Goal: Information Seeking & Learning: Learn about a topic

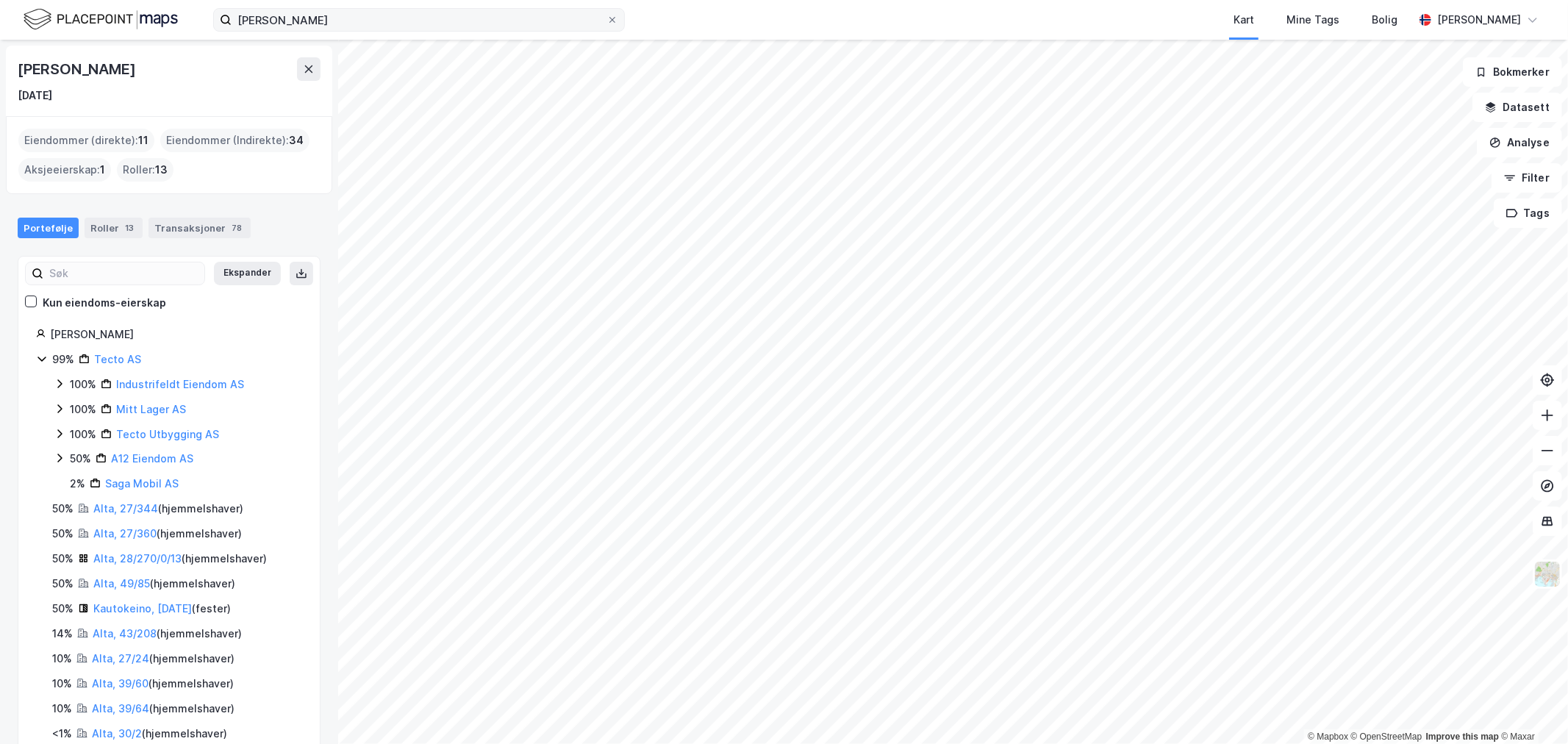
scroll to position [57, 0]
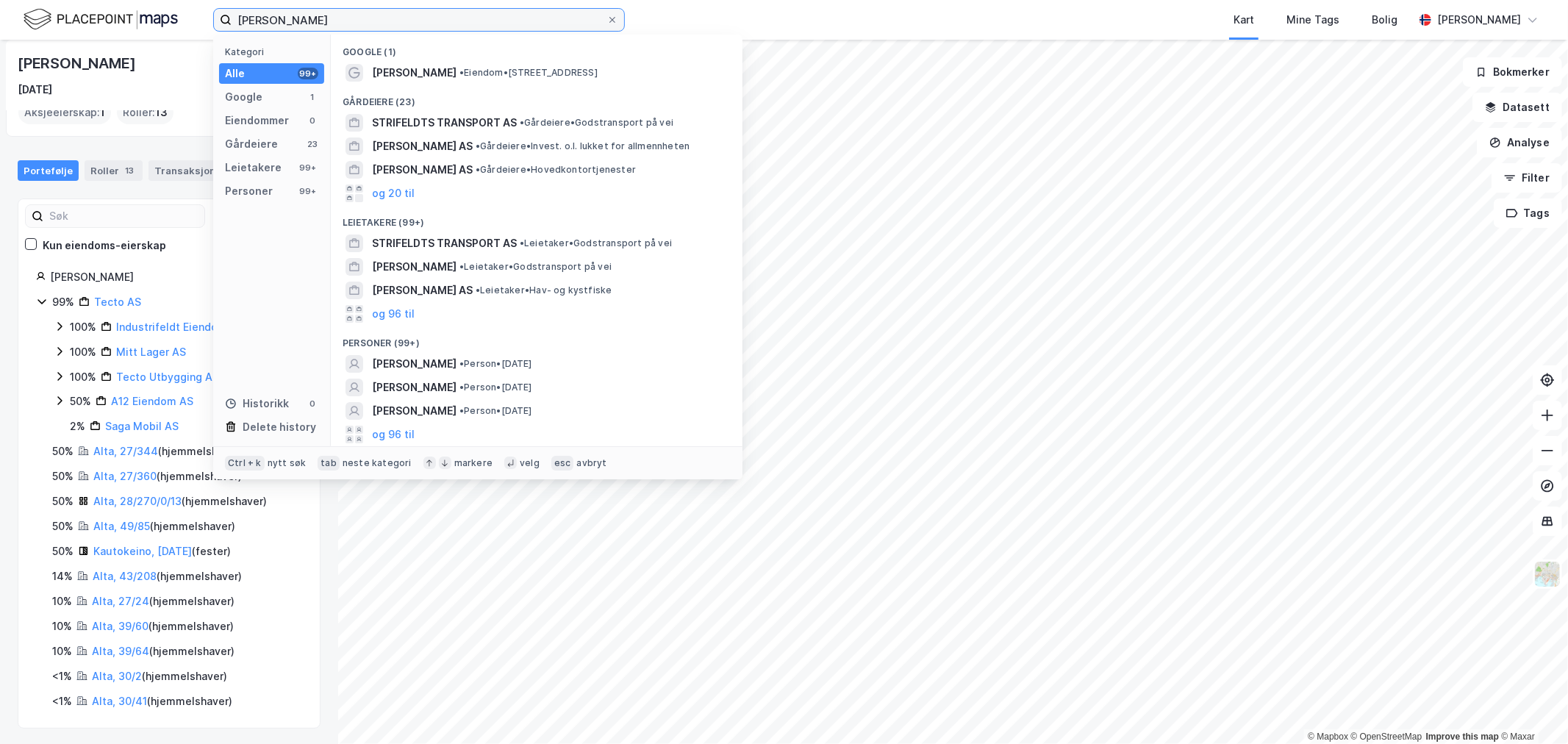
drag, startPoint x: 273, startPoint y: 24, endPoint x: 171, endPoint y: 23, distance: 102.0
click at [171, 23] on div "[PERSON_NAME] Kategori Alle 99+ Google 1 Eiendommer 0 Gårdeiere 23 Leietakere 9…" at bounding box center [784, 20] width 1568 height 40
paste input "Kvasstind AS"
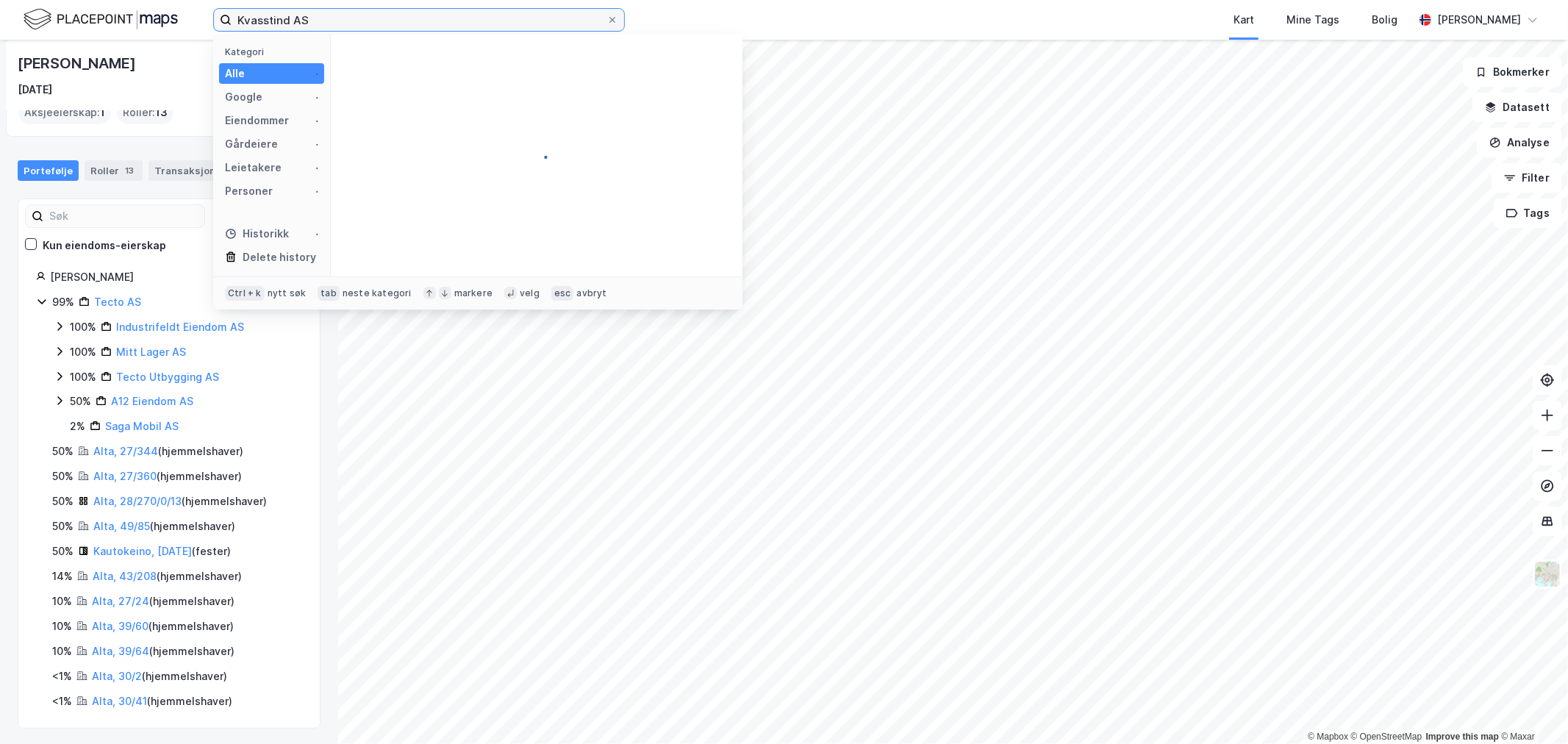
type input "Kvasstind AS"
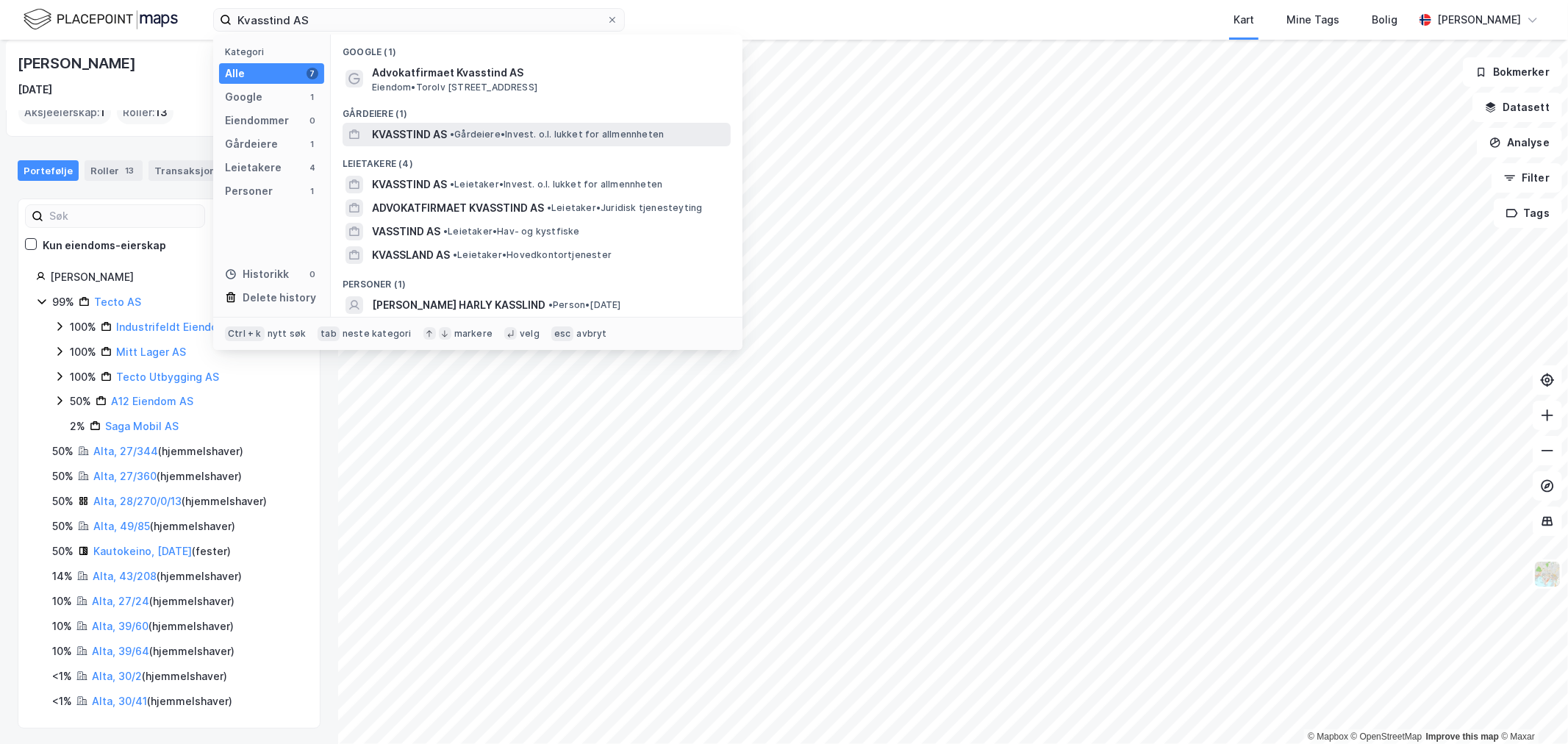
click at [390, 134] on span "KVASSTIND AS" at bounding box center [409, 134] width 75 height 17
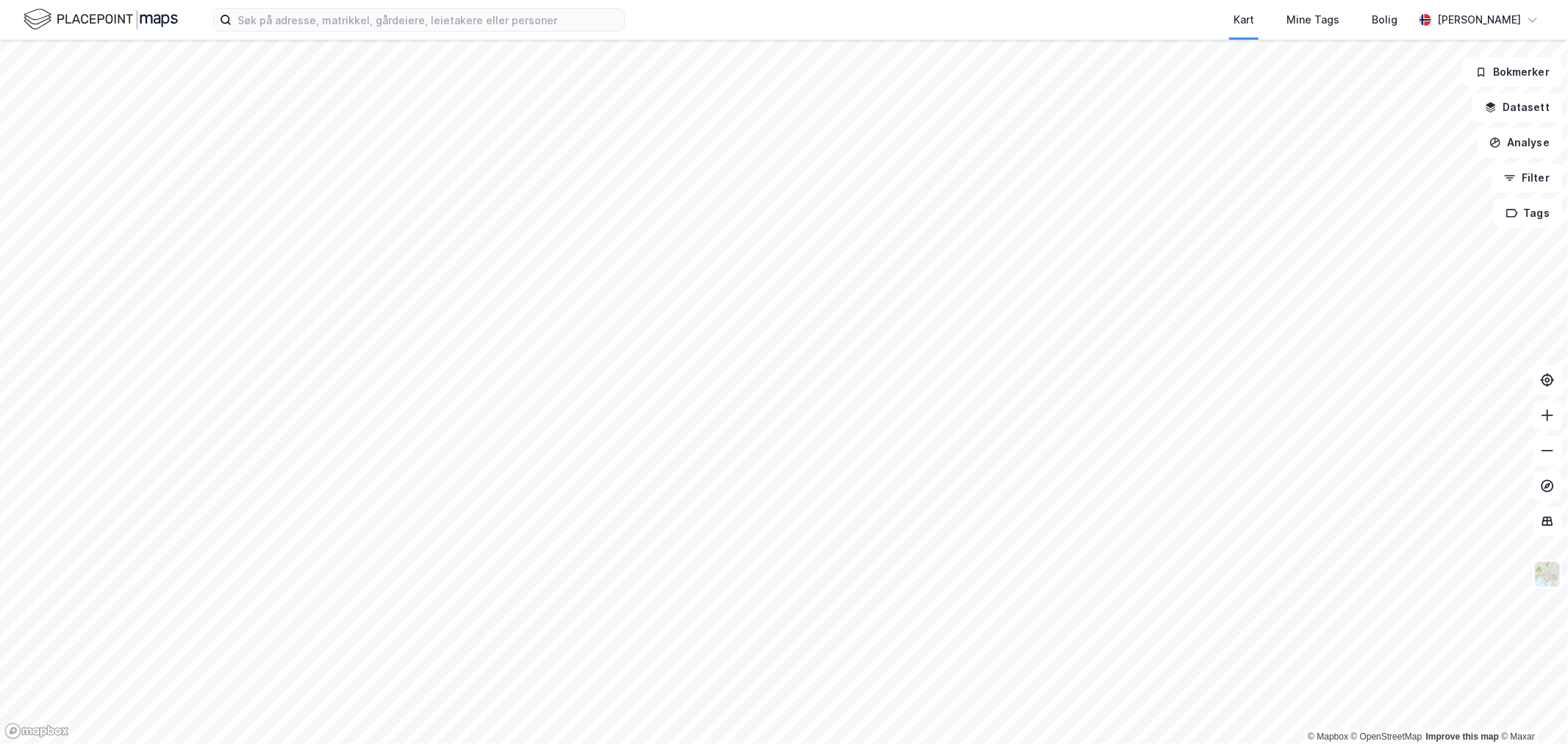
click at [303, 36] on div "Kart Mine Tags Bolig Ole Kristian Koa" at bounding box center [784, 20] width 1568 height 40
click at [295, 20] on input at bounding box center [428, 19] width 393 height 22
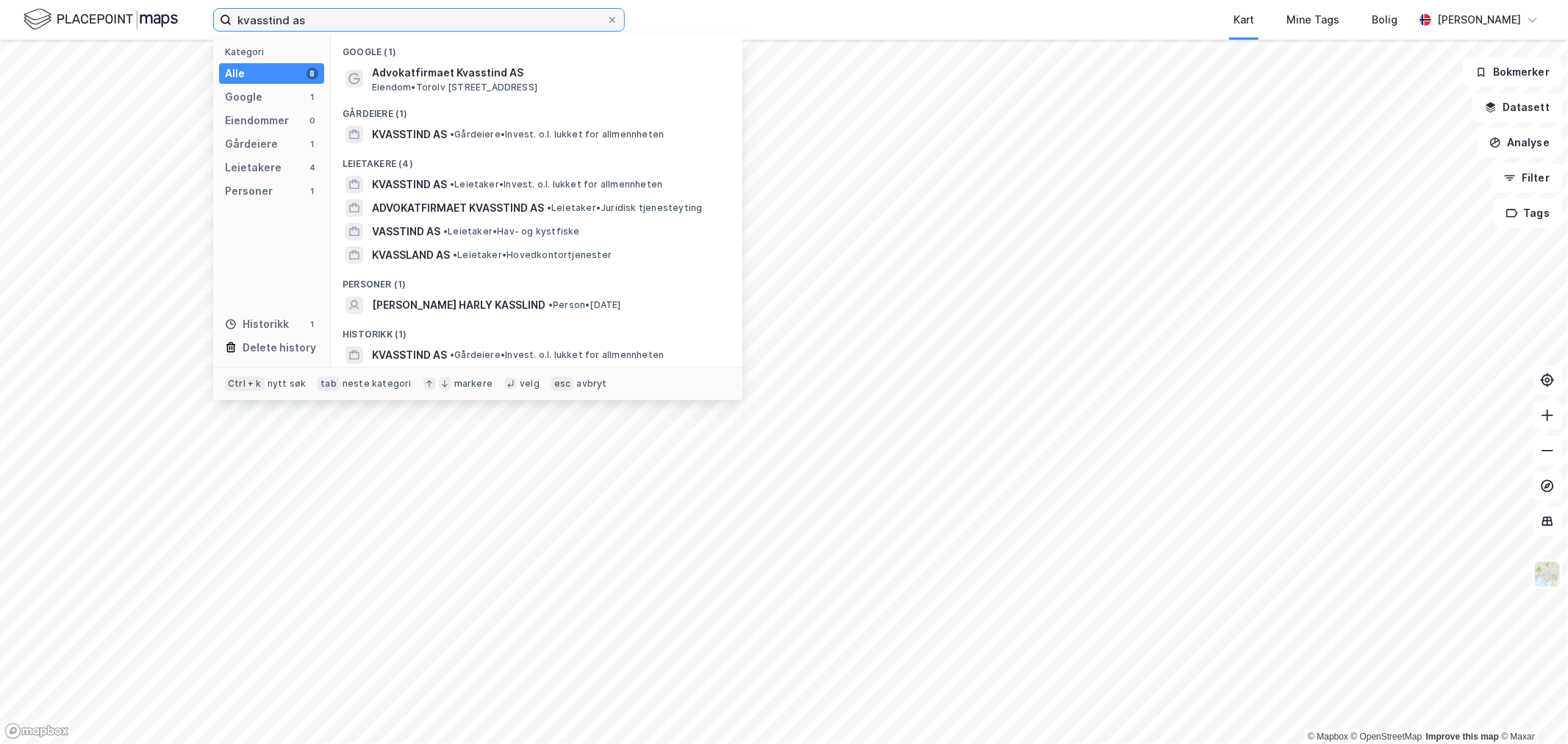
drag, startPoint x: 326, startPoint y: 15, endPoint x: 134, endPoint y: -3, distance: 192.8
click at [134, 0] on html "kvasstind as Kategori Alle 8 Google 1 Eiendommer 0 Gårdeiere 1 Leietakere 4 Per…" at bounding box center [784, 372] width 1568 height 744
type input "stig eidissen"
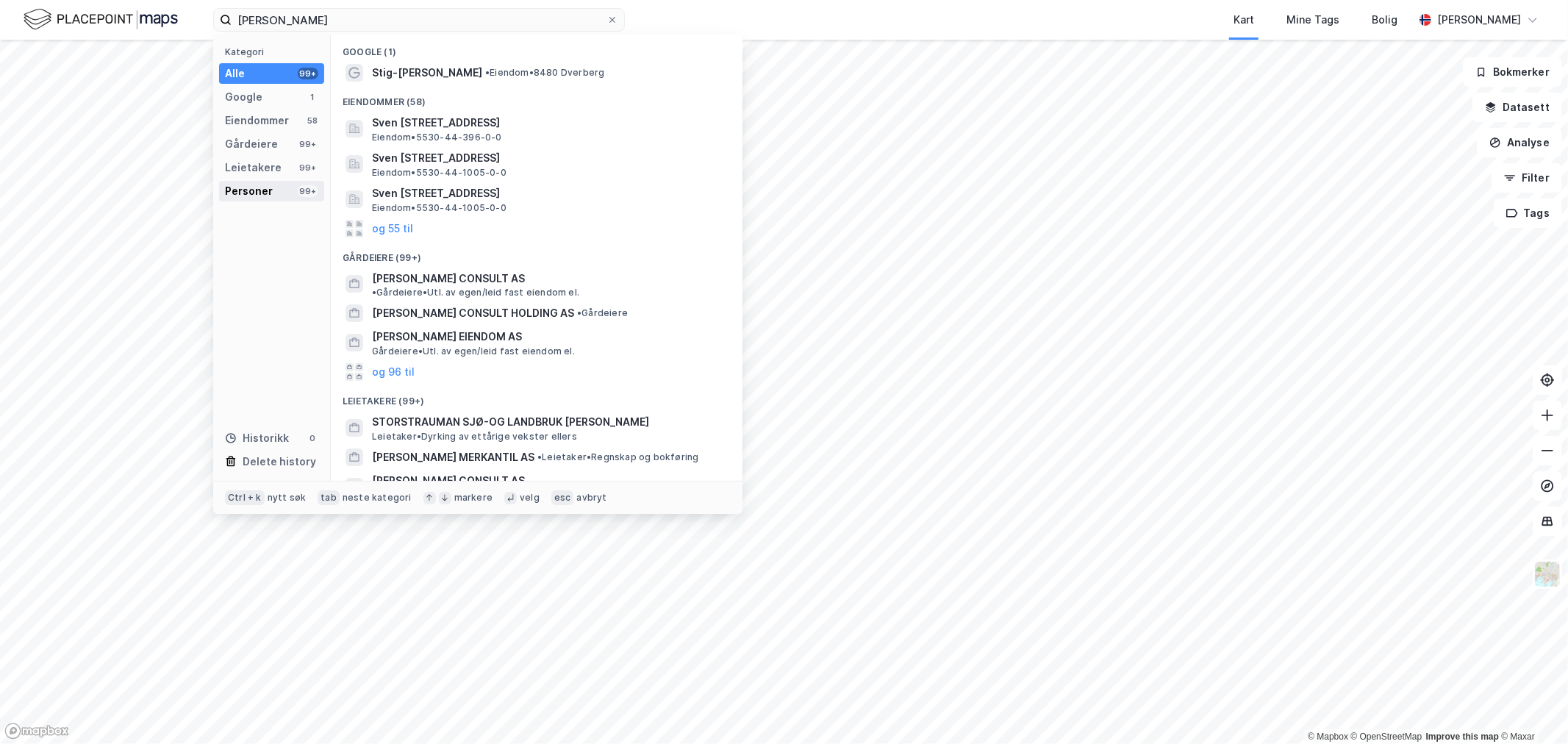
click at [253, 195] on div "Personer" at bounding box center [248, 191] width 48 height 17
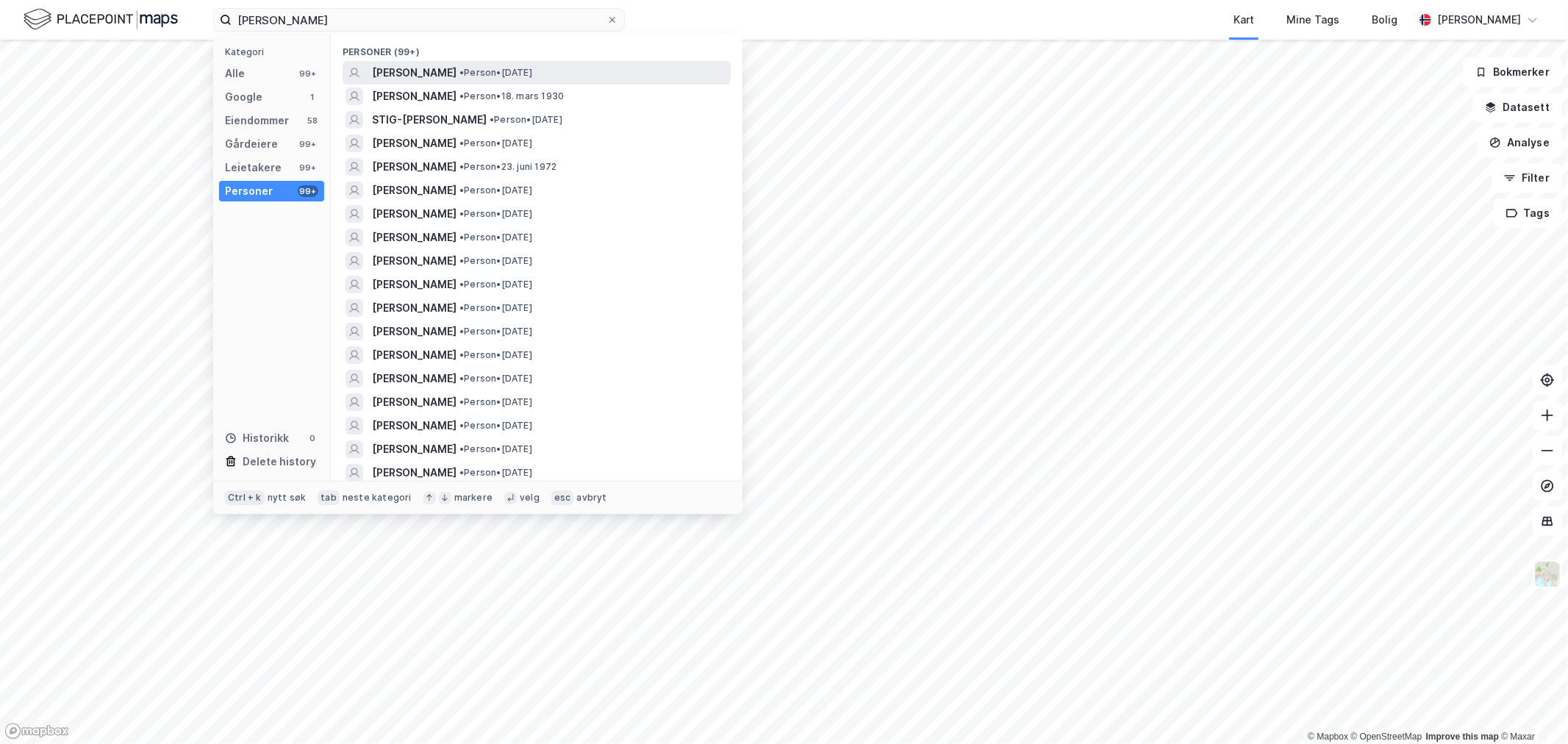
click at [413, 72] on span "STIG EIDISSEN" at bounding box center [414, 73] width 84 height 17
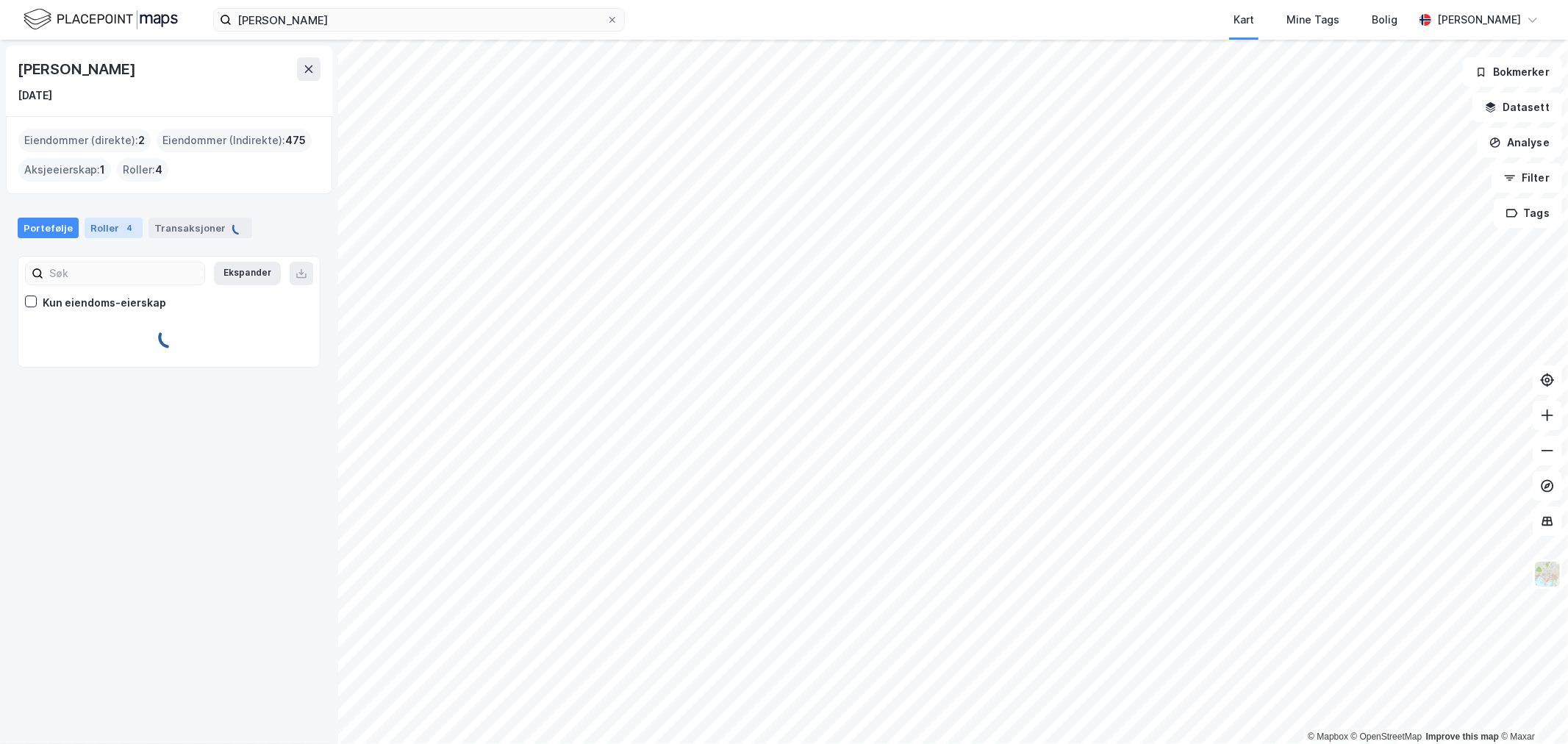
click at [114, 220] on div "Roller 4" at bounding box center [113, 228] width 58 height 21
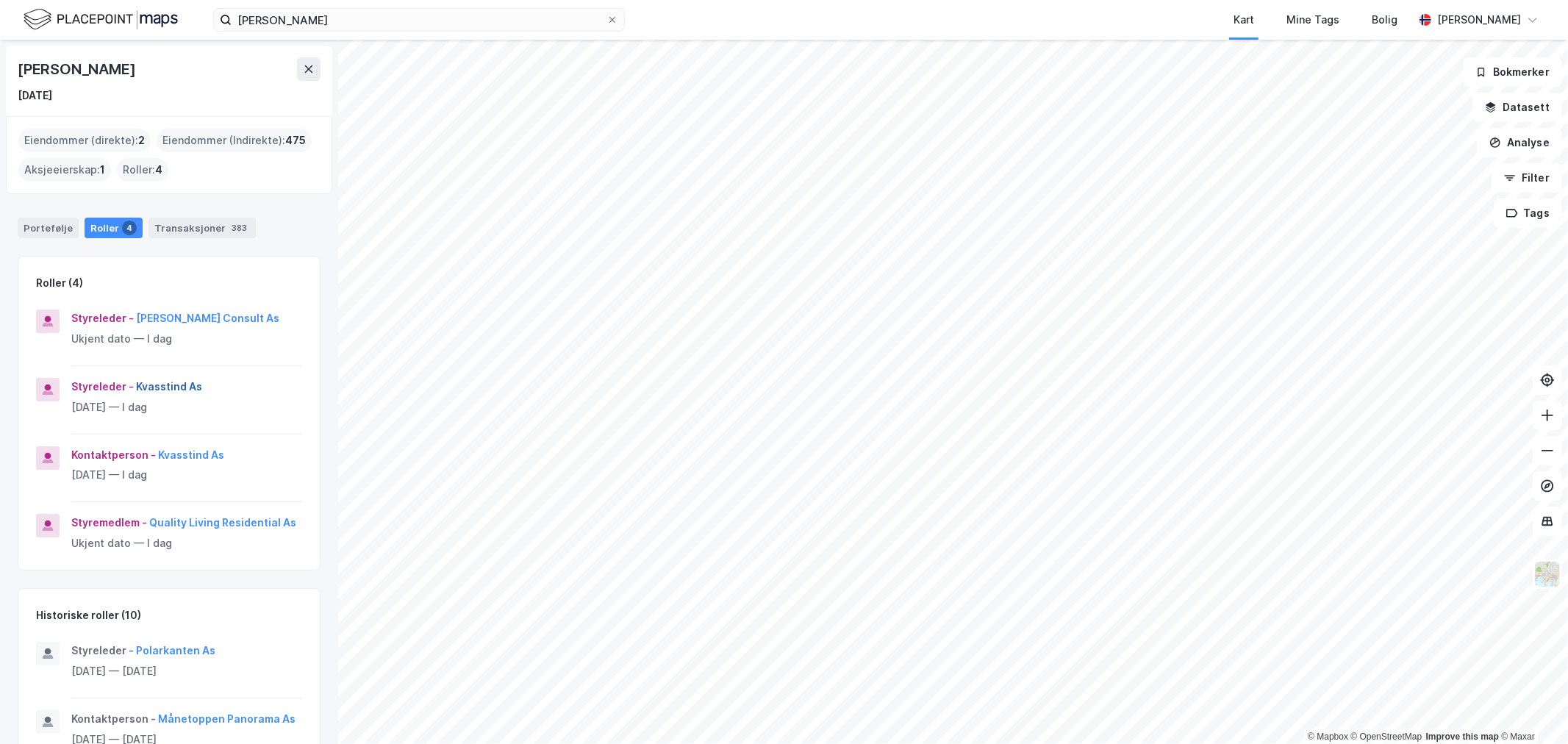
click at [0, 0] on button "Kvasstind As" at bounding box center [0, 0] width 0 height 0
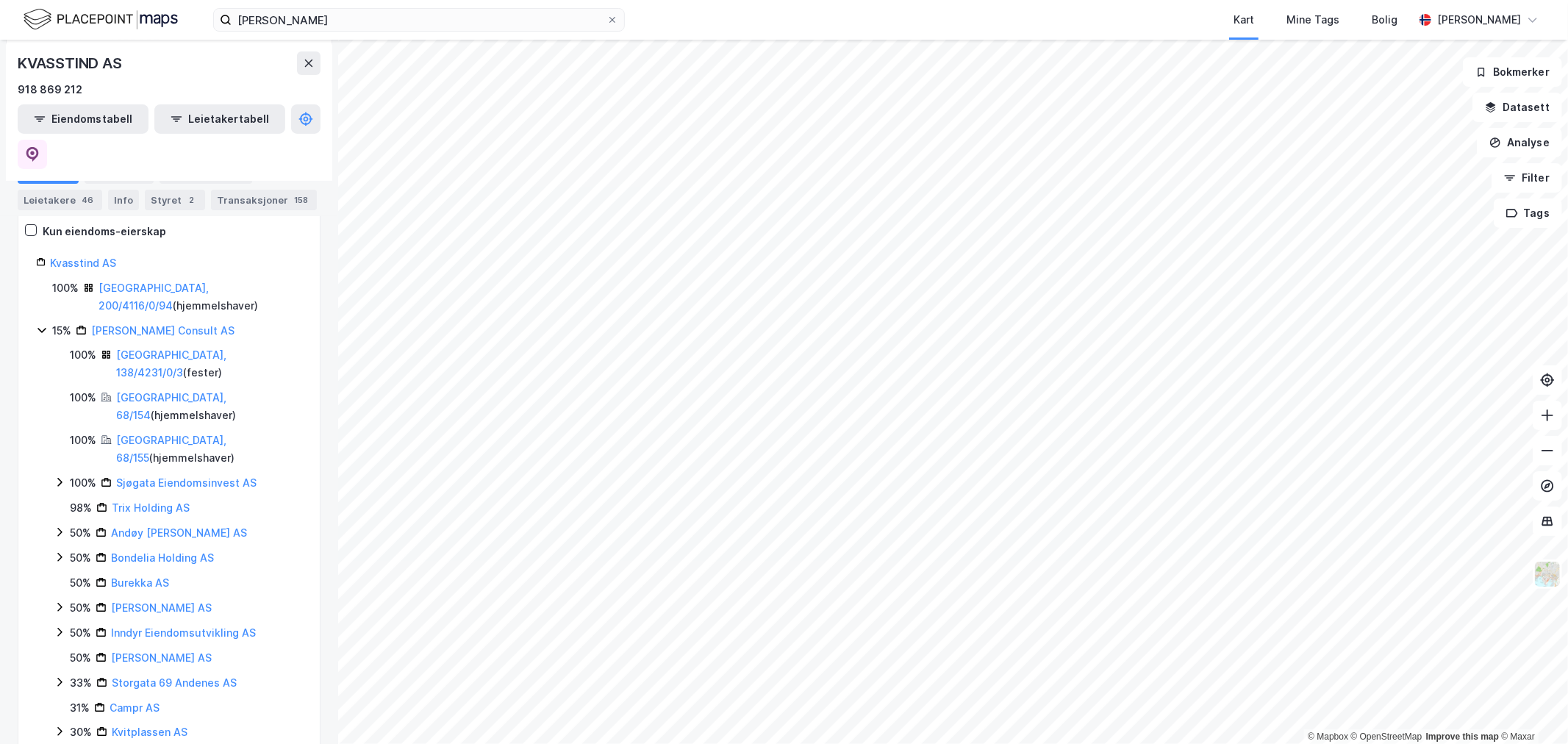
scroll to position [408, 0]
